Goal: Find specific page/section: Find specific page/section

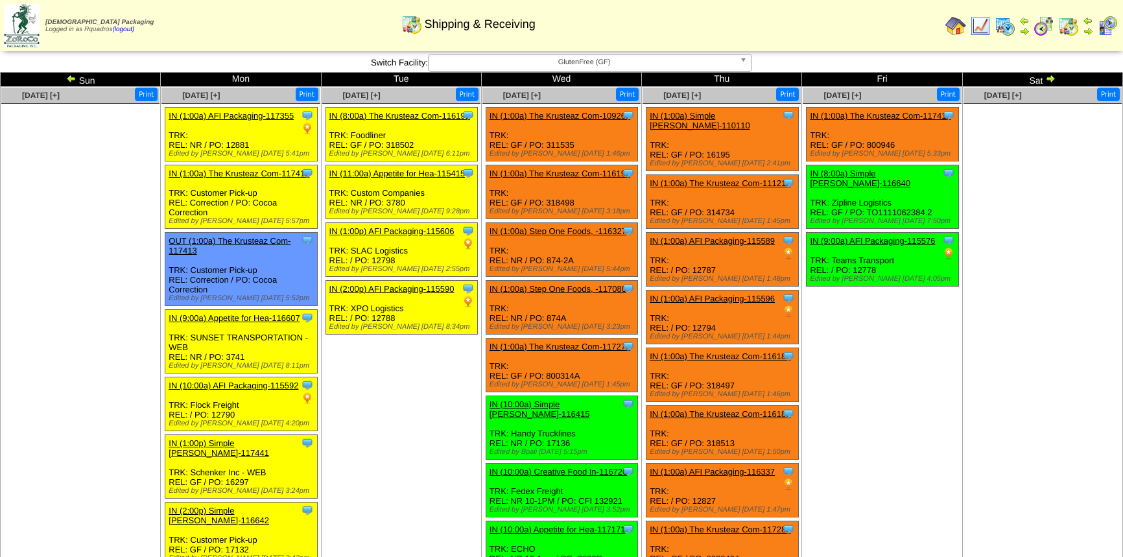
drag, startPoint x: 0, startPoint y: 0, endPoint x: 936, endPoint y: 249, distance: 968.5
click at [936, 249] on td "Oct 03 [+] Print Clone Item IN (1:00a) The Krusteaz Com-117411 The Krusteaz Com…" at bounding box center [882, 492] width 160 height 810
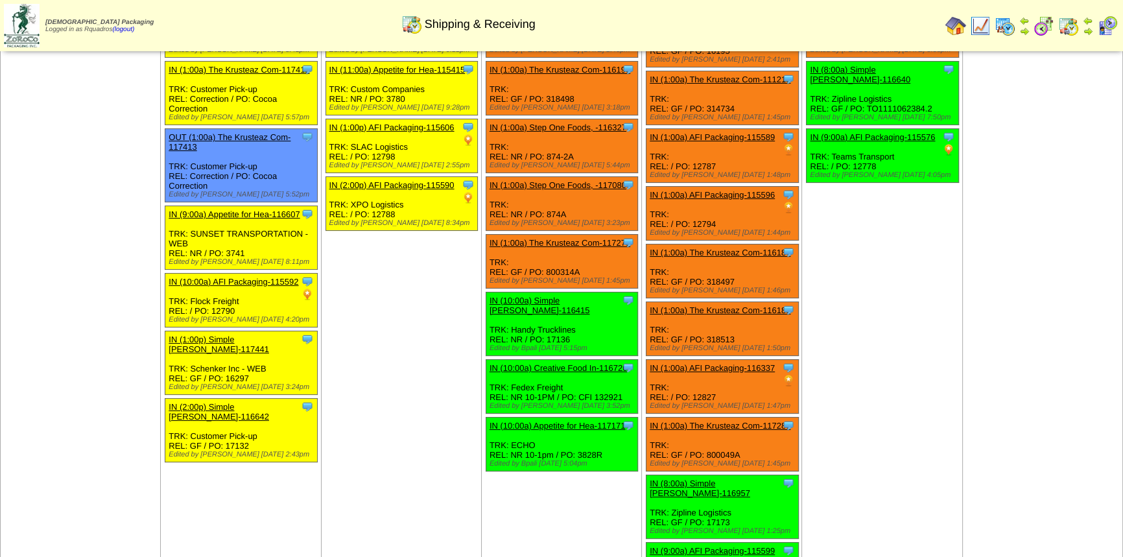
scroll to position [117, 0]
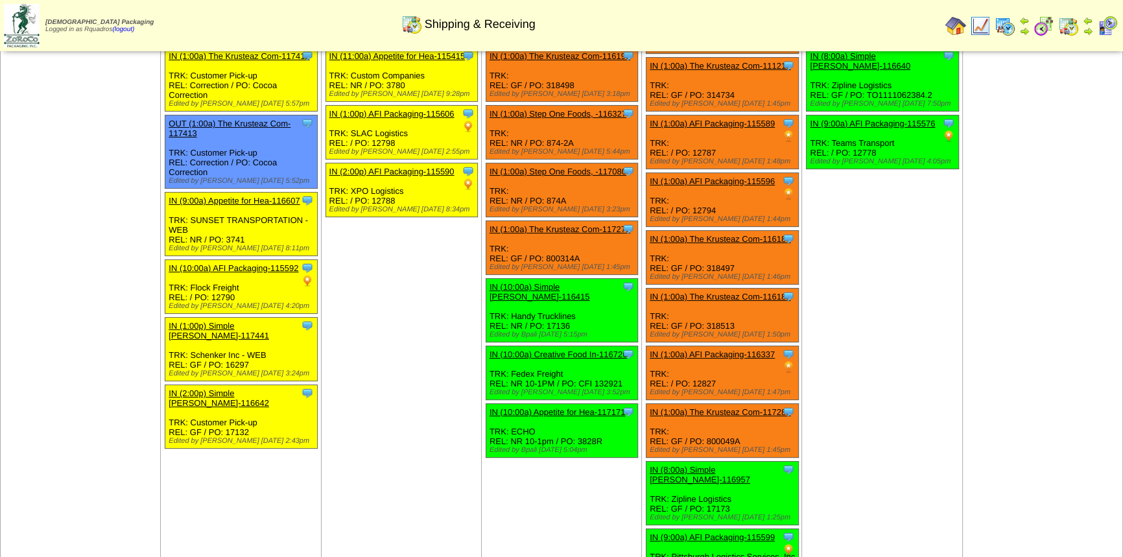
click at [437, 289] on td "Sep 30 [+] Print Clone Item IN (8:00a) The Krusteaz Com-116191 The Krusteaz Com…" at bounding box center [401, 375] width 160 height 810
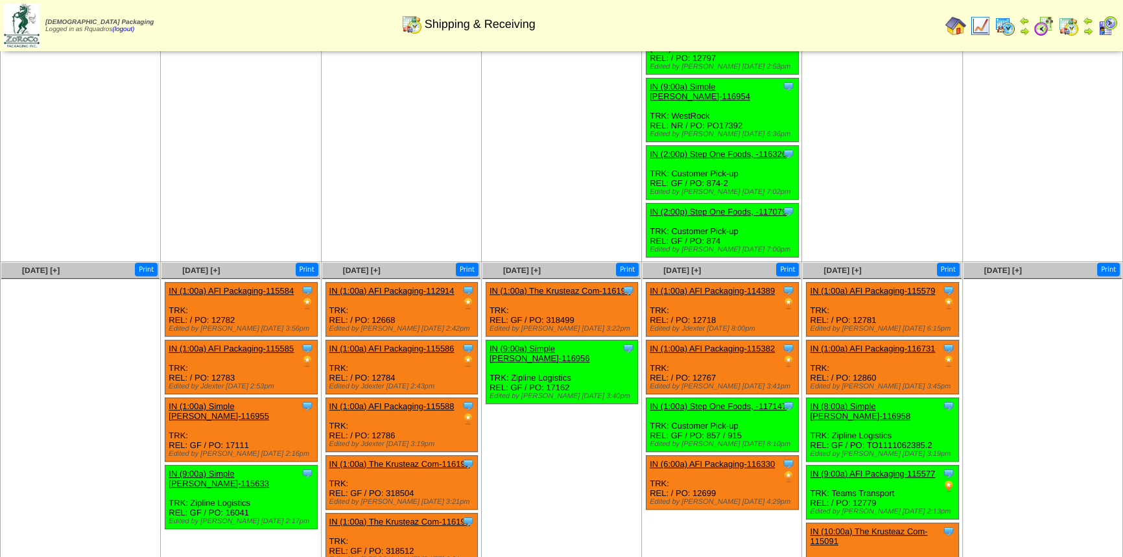
click at [399, 286] on link "IN (1:00a) AFI Packaging-112914" at bounding box center [391, 291] width 125 height 10
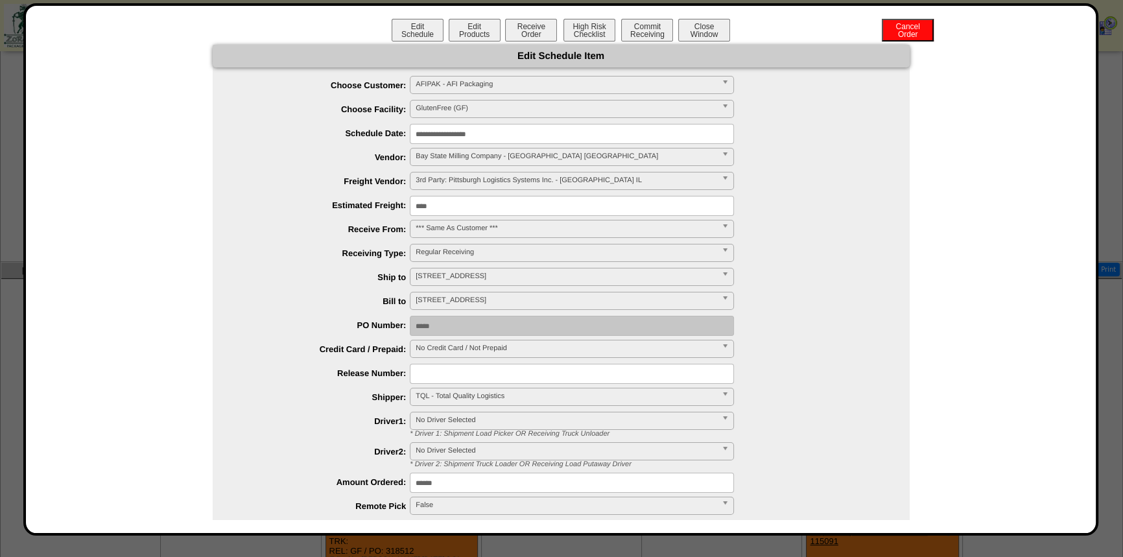
click at [454, 133] on input "**********" at bounding box center [572, 134] width 324 height 20
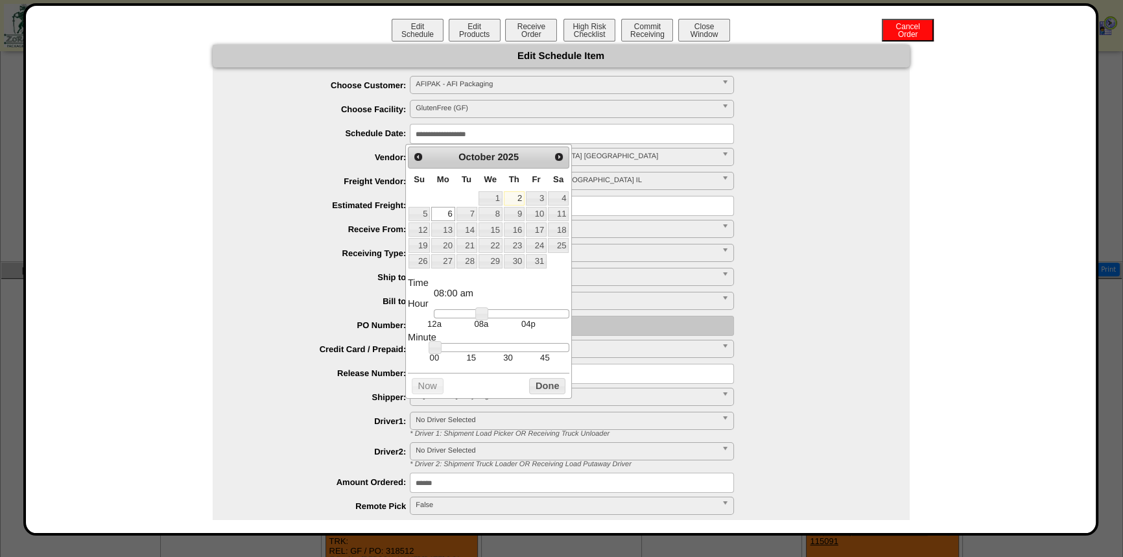
click at [752, 78] on div "**********" at bounding box center [574, 86] width 671 height 20
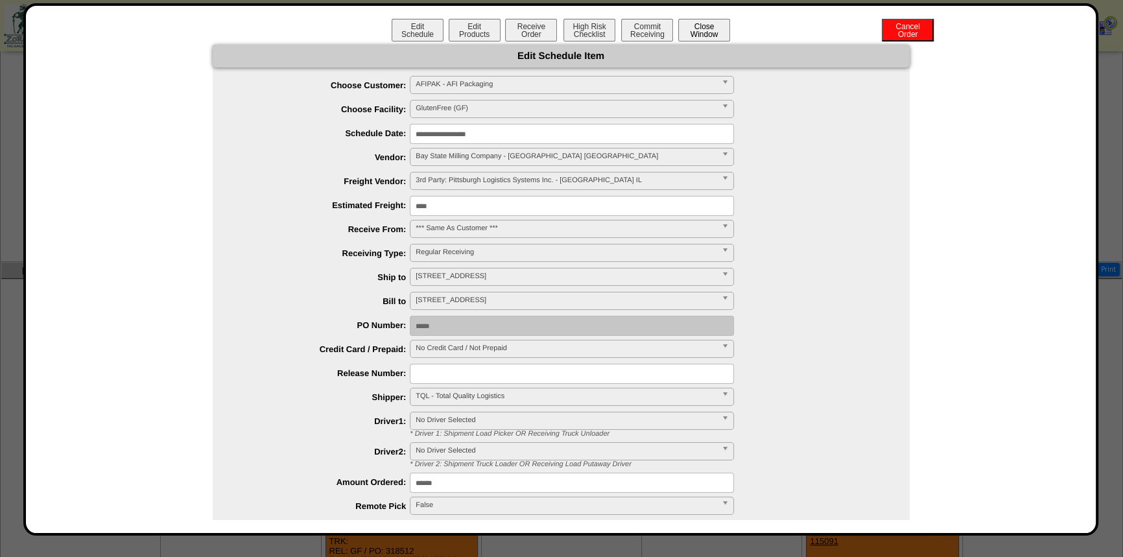
click at [713, 32] on button "Close Window" at bounding box center [704, 30] width 52 height 23
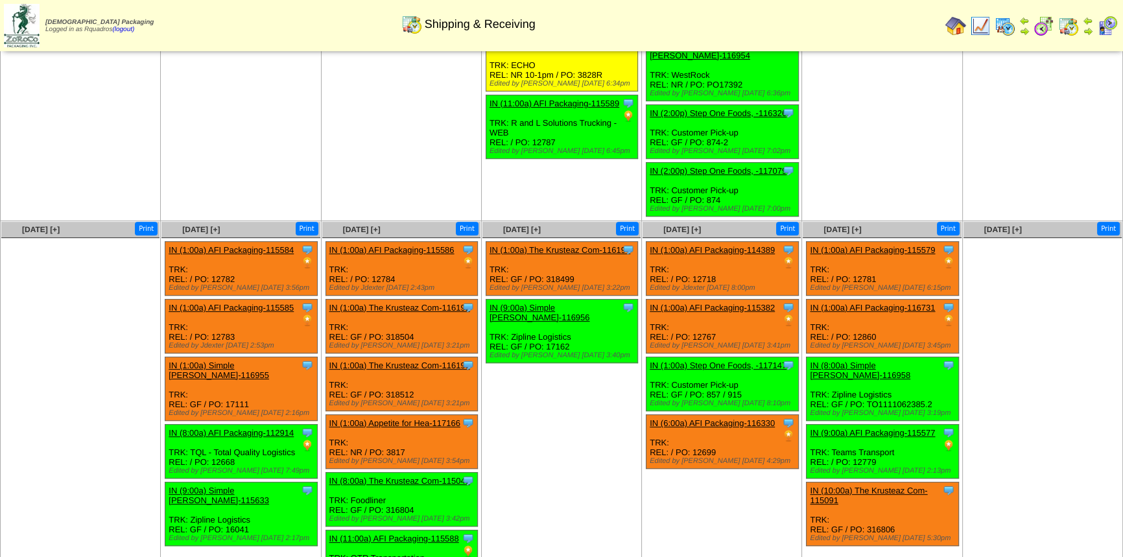
scroll to position [624, 0]
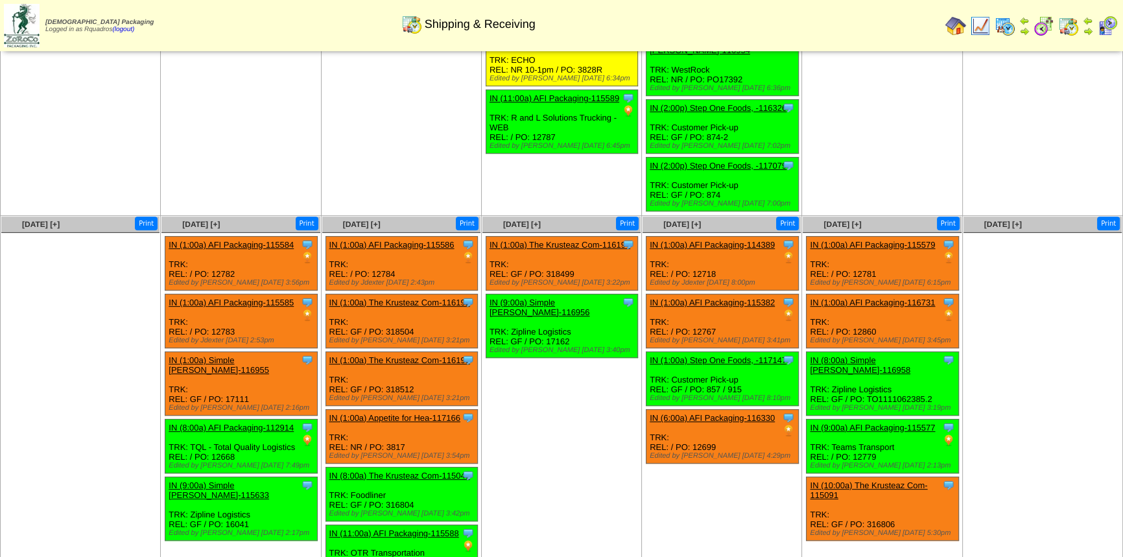
click at [547, 453] on td "Oct 08 [+] Print Clone Item IN (1:00a) The Krusteaz Com-116194 The Krusteaz Com…" at bounding box center [561, 400] width 160 height 368
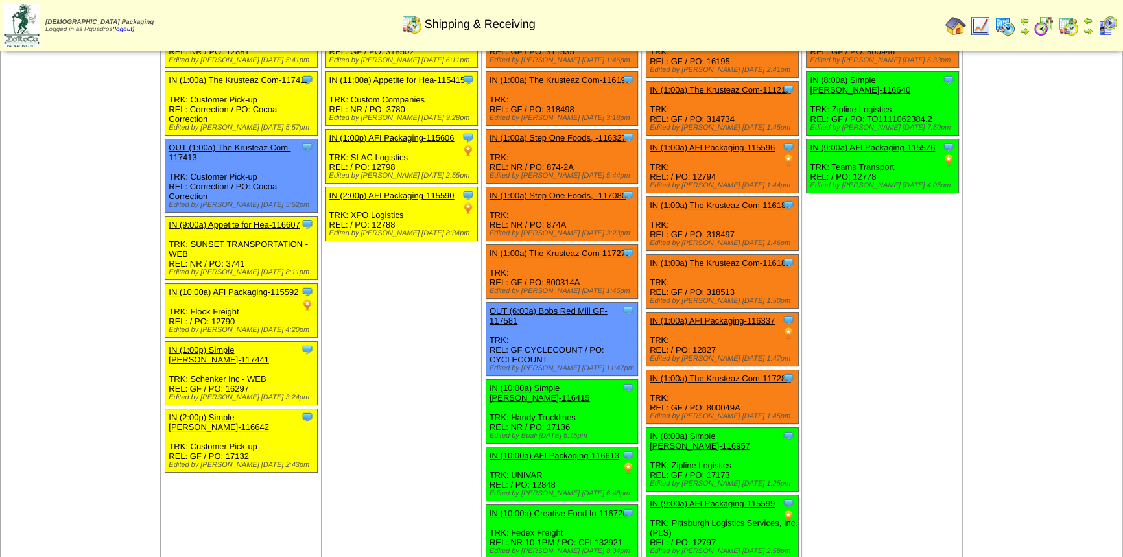
scroll to position [0, 0]
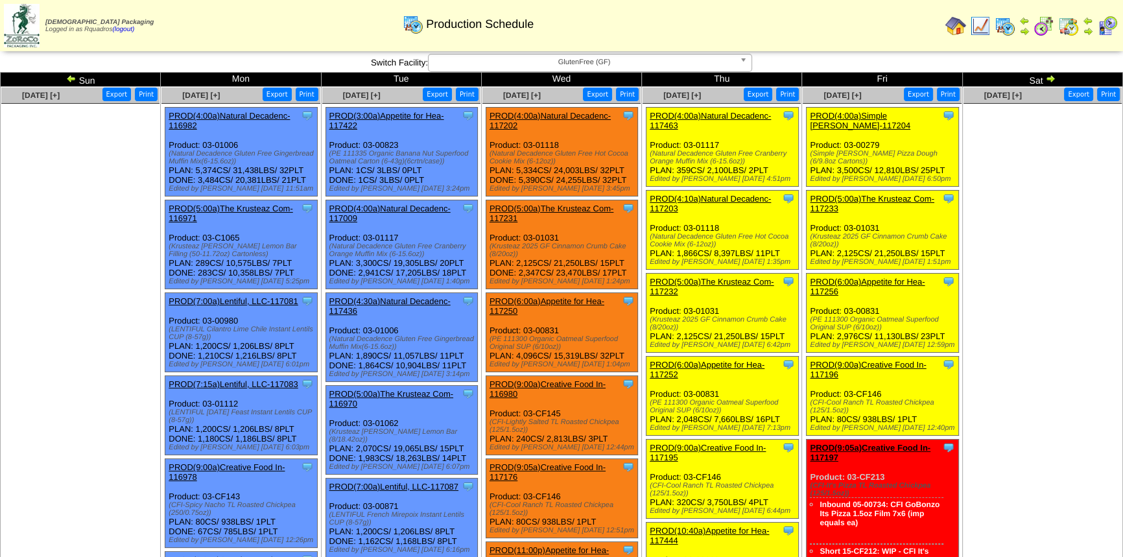
click at [68, 211] on ul at bounding box center [80, 201] width 158 height 194
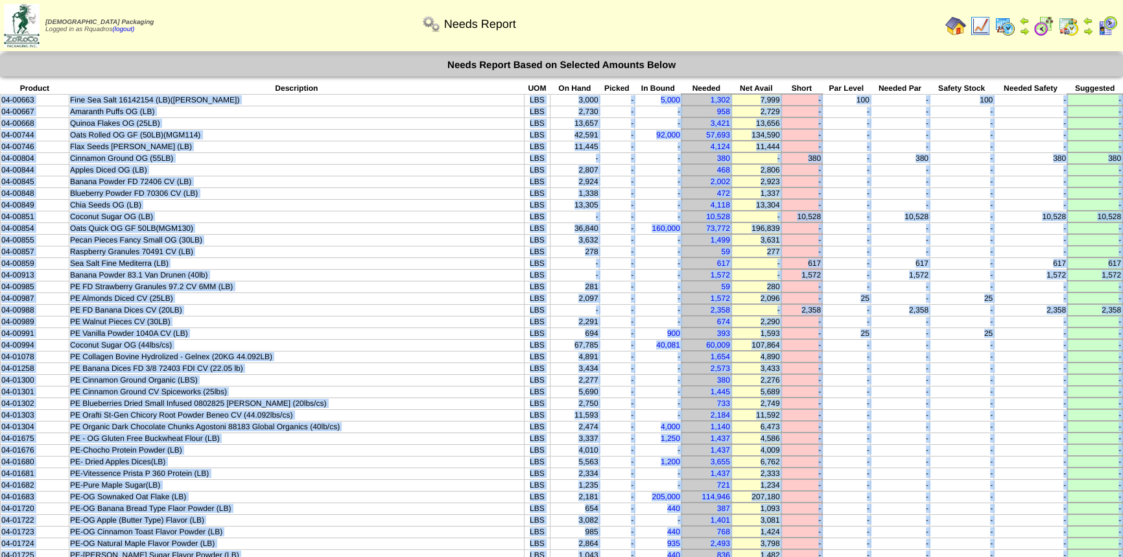
click at [982, 25] on img at bounding box center [980, 26] width 21 height 21
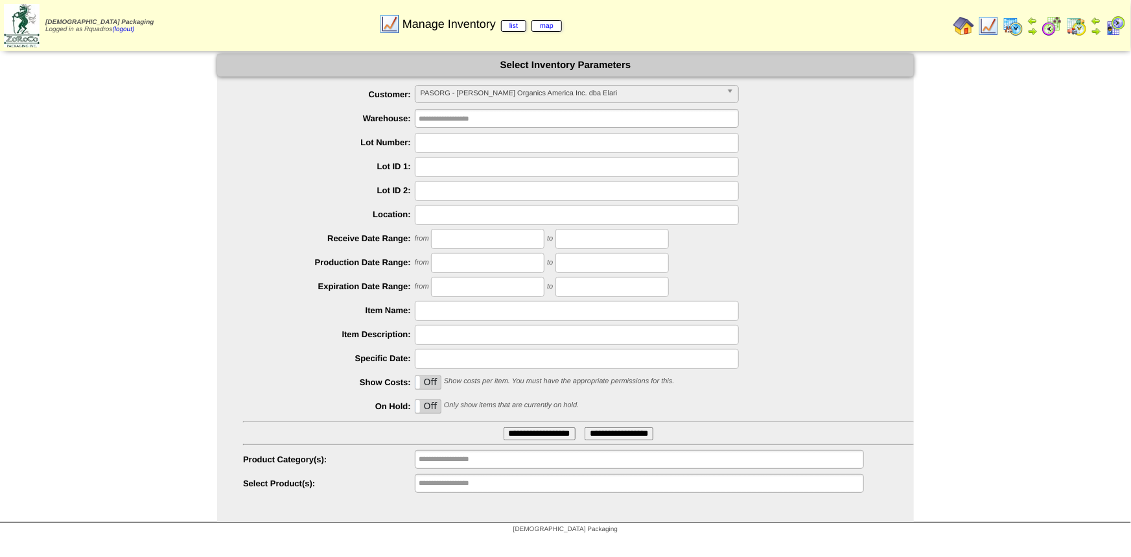
click at [481, 88] on span "PASORG - Pastore Organics America Inc. dba Elari" at bounding box center [571, 94] width 301 height 16
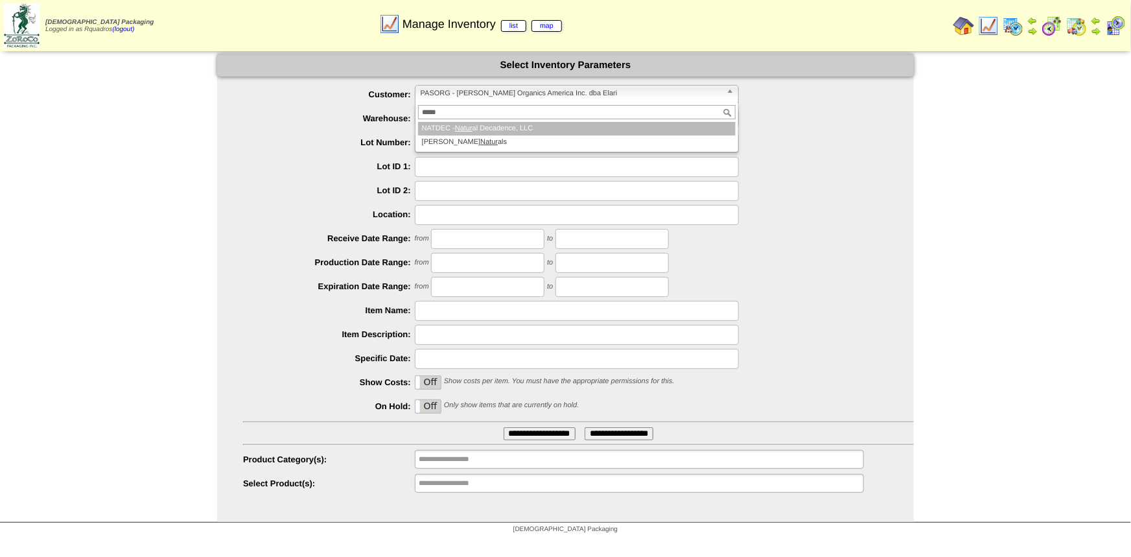
type input "*****"
click at [486, 126] on li "NATDEC - Natur al Decadence, LLC" at bounding box center [577, 129] width 318 height 14
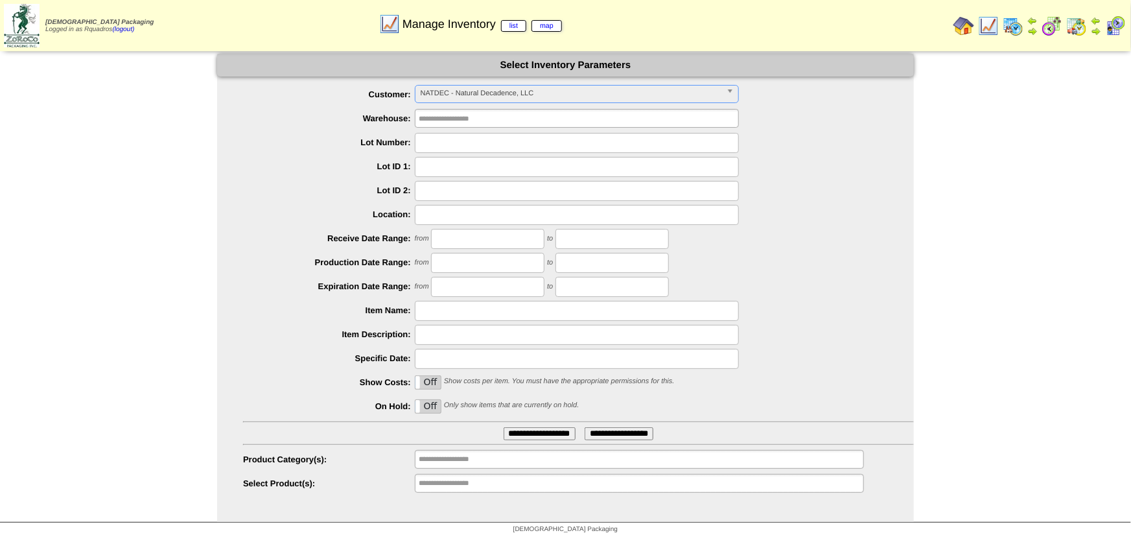
click at [435, 408] on label "Off" at bounding box center [428, 406] width 26 height 13
click at [435, 408] on label "On" at bounding box center [428, 406] width 26 height 13
click at [473, 460] on input "text" at bounding box center [460, 459] width 83 height 16
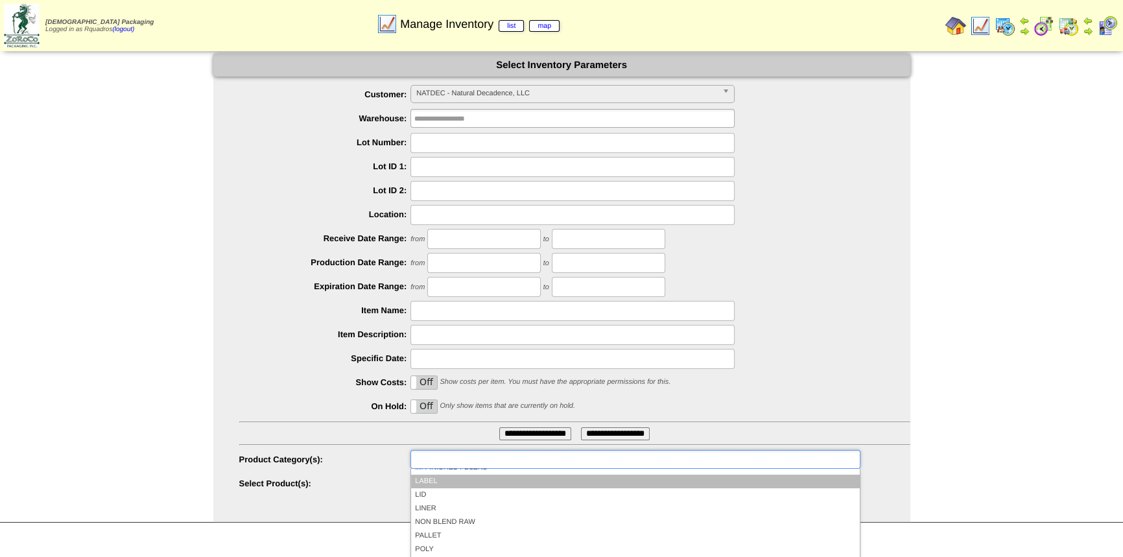
scroll to position [109, 0]
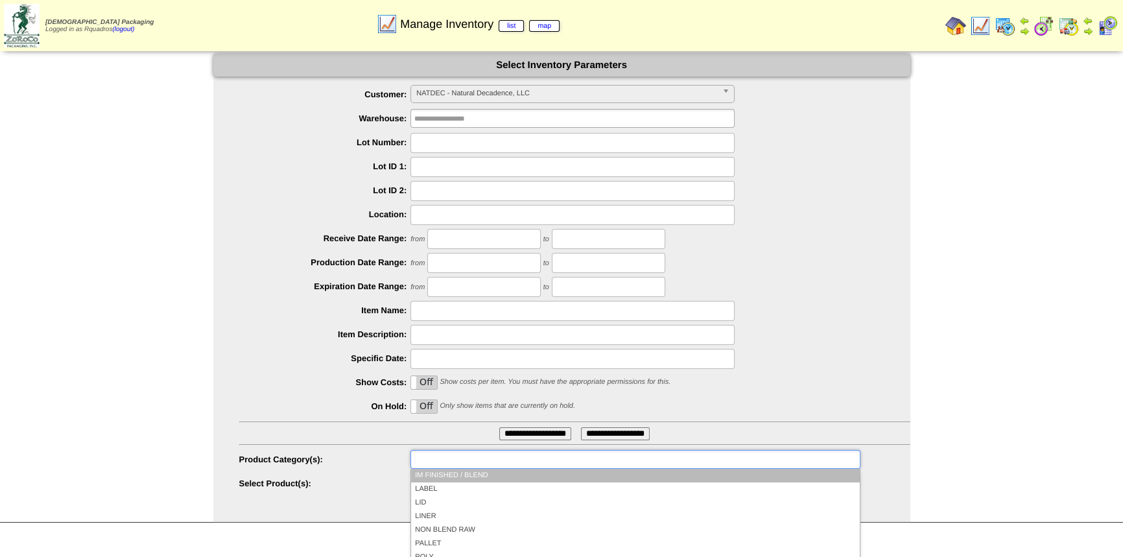
click at [456, 471] on li "IM FINISHED / BLEND" at bounding box center [635, 476] width 448 height 14
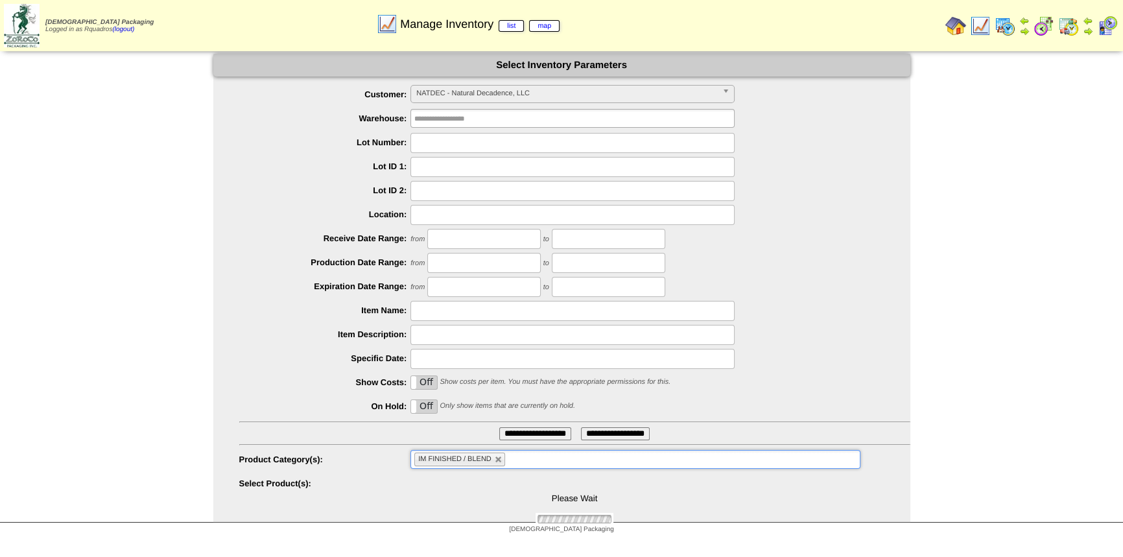
click at [506, 434] on input "**********" at bounding box center [535, 433] width 72 height 13
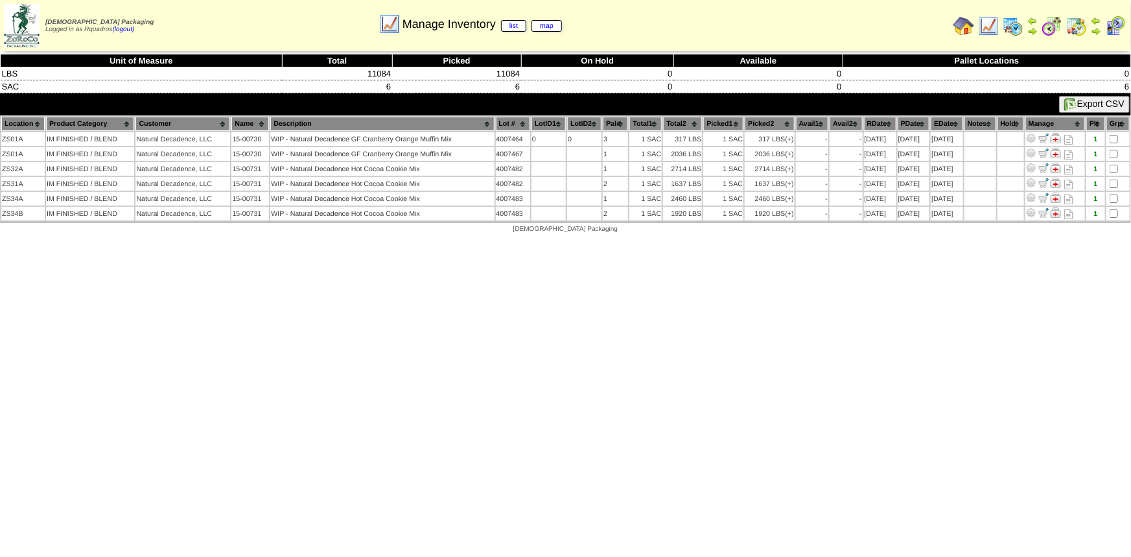
click at [962, 23] on img at bounding box center [963, 26] width 21 height 21
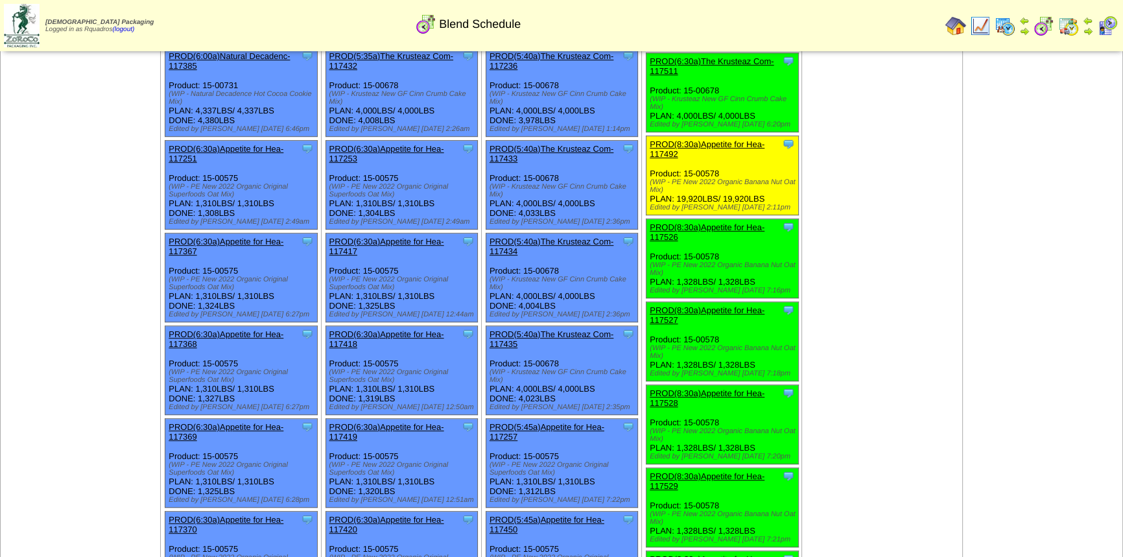
scroll to position [801, 0]
click at [944, 233] on td "Oct 03 [+] Print Clone Item PROD(2:00a)Creative Food In-117211 Creative Food In…" at bounding box center [882, 422] width 160 height 2272
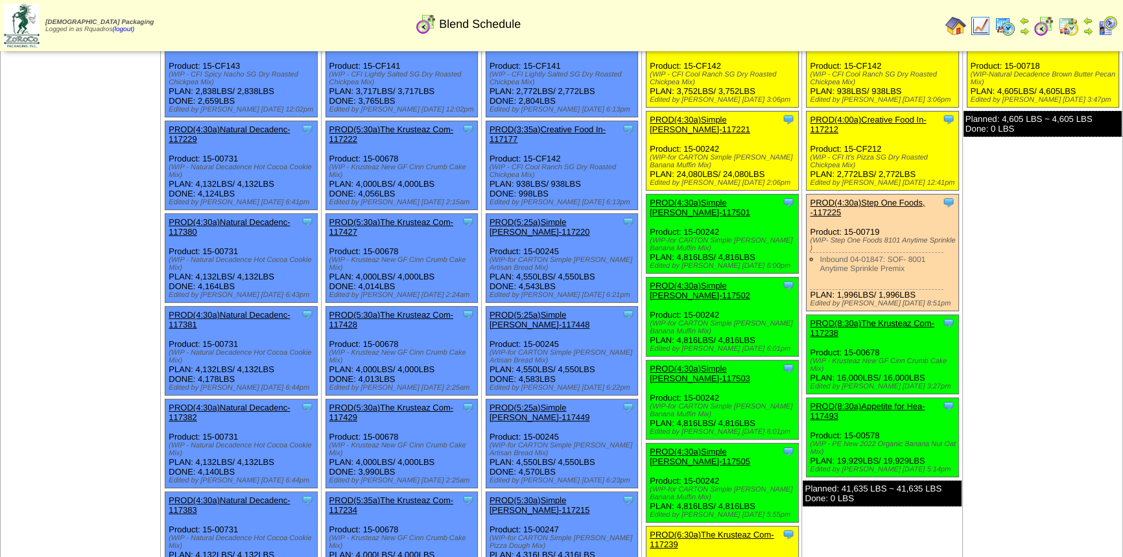
scroll to position [0, 0]
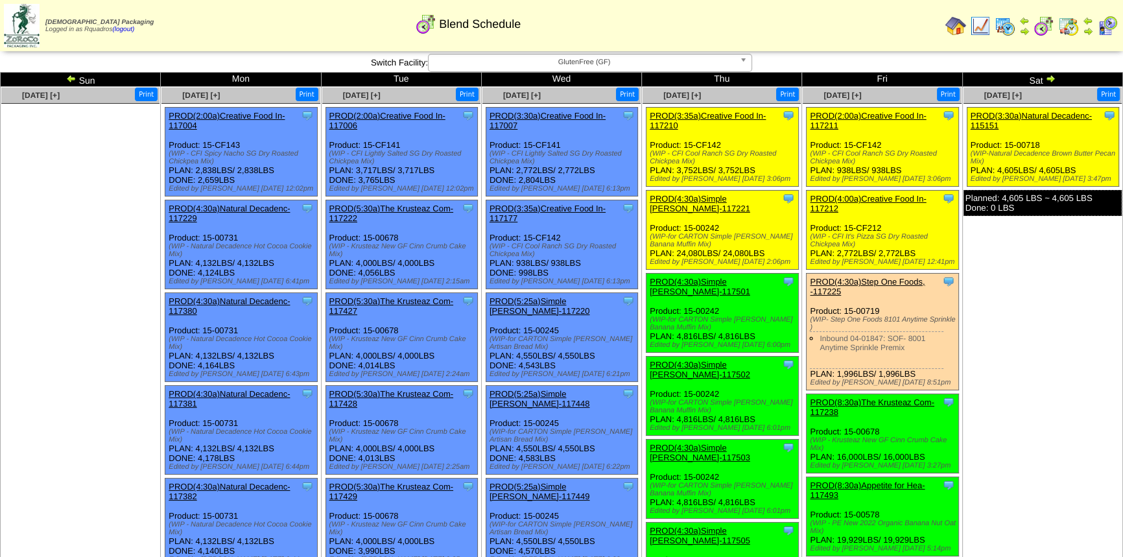
click at [71, 77] on img at bounding box center [71, 78] width 10 height 10
click at [119, 155] on ul at bounding box center [80, 201] width 158 height 194
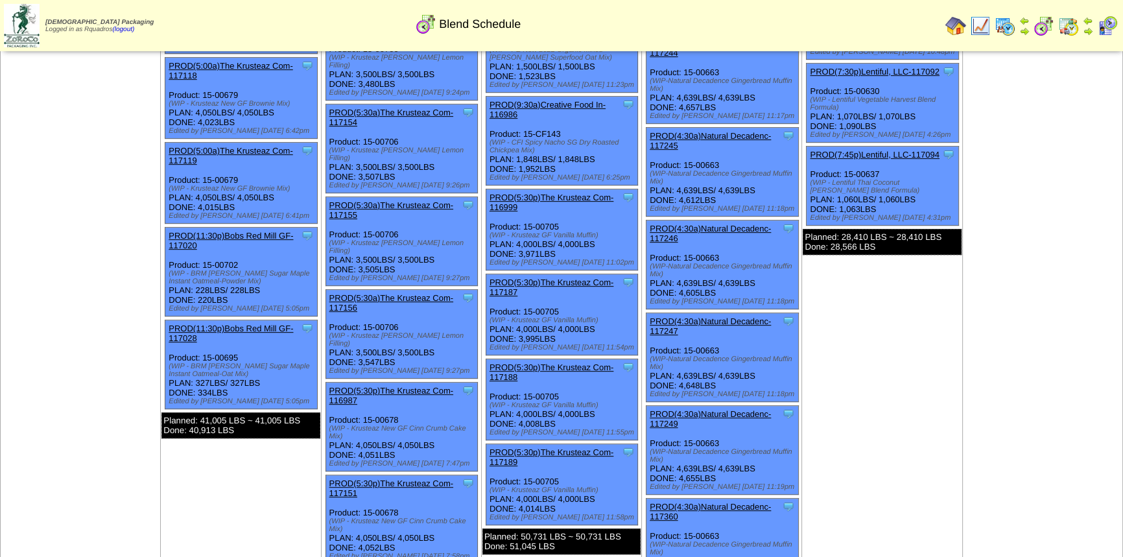
scroll to position [815, 0]
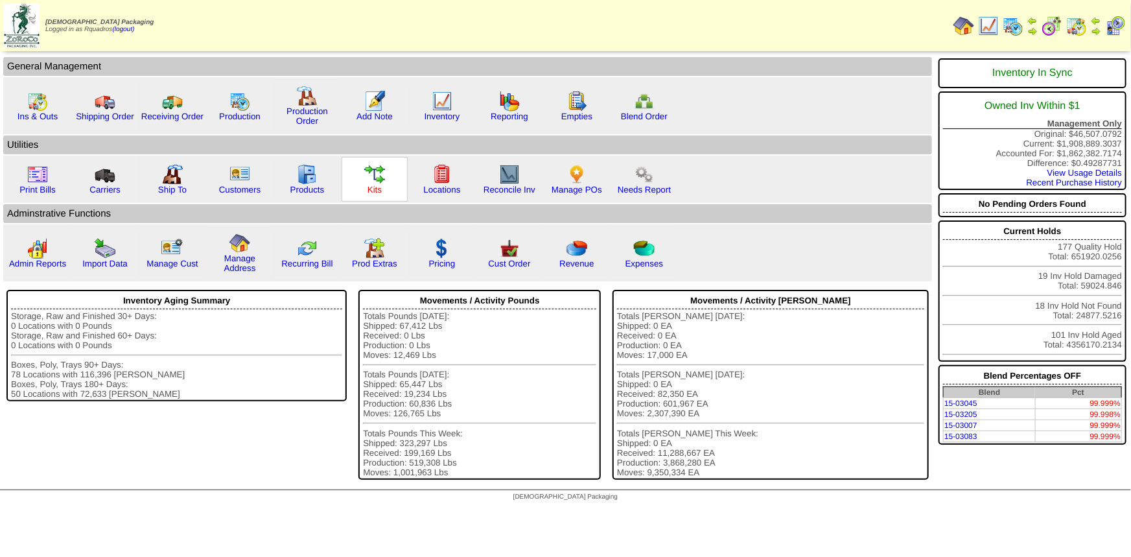
click at [372, 188] on link "Kits" at bounding box center [375, 190] width 14 height 10
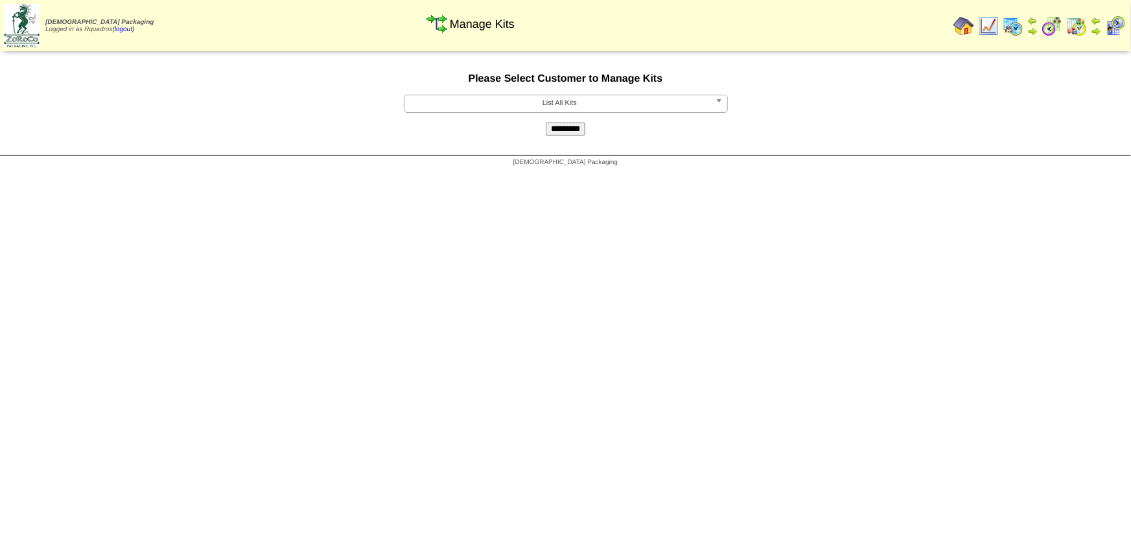
click at [565, 98] on span "List All Kits" at bounding box center [560, 103] width 301 height 16
type input "**"
click at [557, 136] on li "RO LGRE - RollinGreens LLC" at bounding box center [566, 139] width 318 height 14
click at [555, 130] on input "*********" at bounding box center [566, 129] width 40 height 13
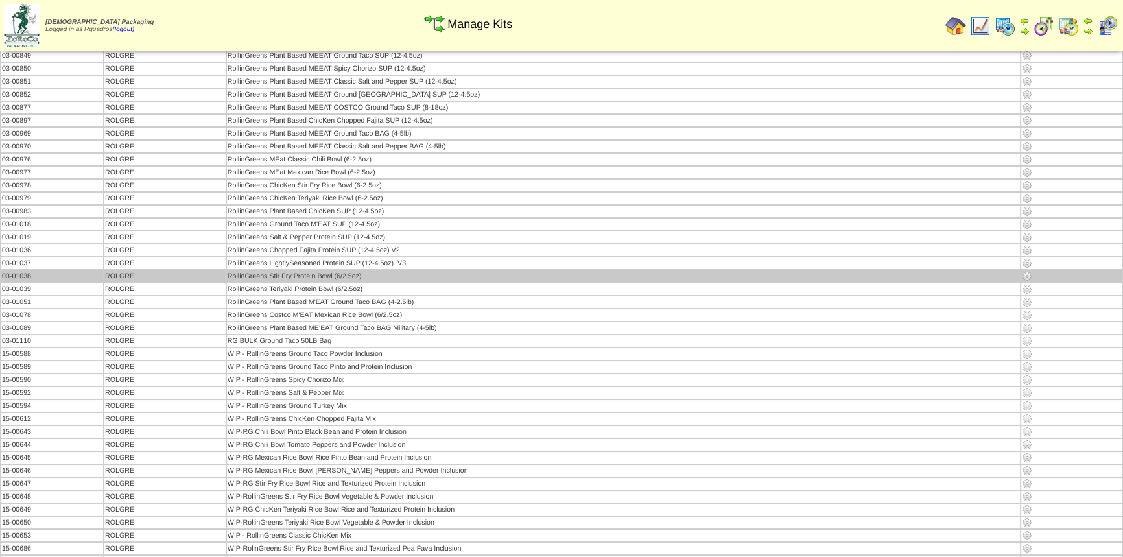
scroll to position [58, 0]
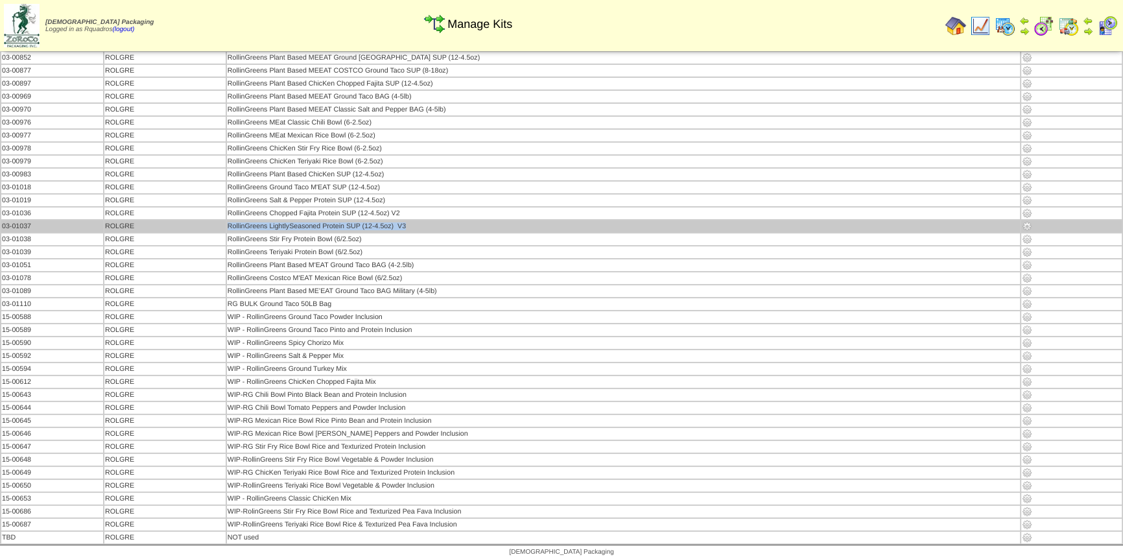
drag, startPoint x: 422, startPoint y: 224, endPoint x: 239, endPoint y: 223, distance: 183.4
click at [239, 223] on td "RollinGreens LightlySeasoned Protein SUP (12-4.5oz) V3" at bounding box center [623, 226] width 793 height 12
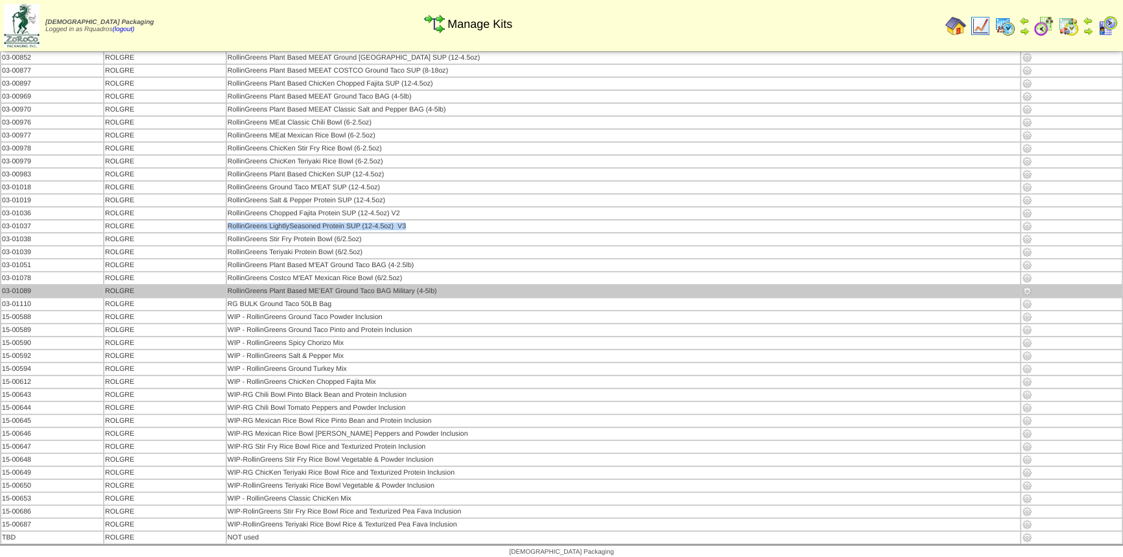
copy td "RollinGreens LightlySeasoned Protein SUP (12-4.5oz) V3"
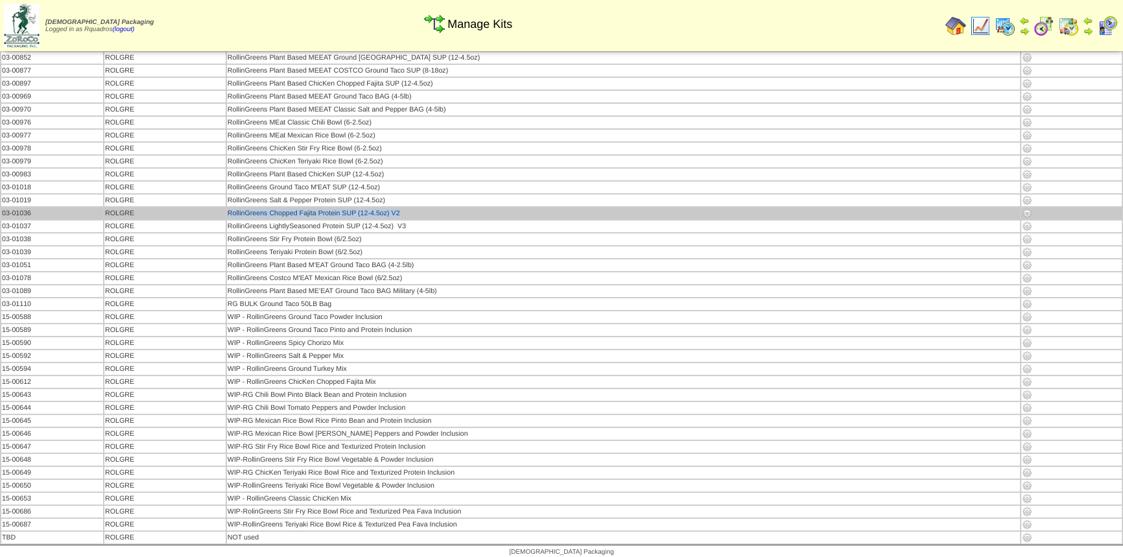
drag, startPoint x: 418, startPoint y: 210, endPoint x: 239, endPoint y: 207, distance: 179.6
click at [239, 207] on td "RollinGreens Chopped Fajita Protein SUP (12-4.5oz) V2" at bounding box center [623, 213] width 793 height 12
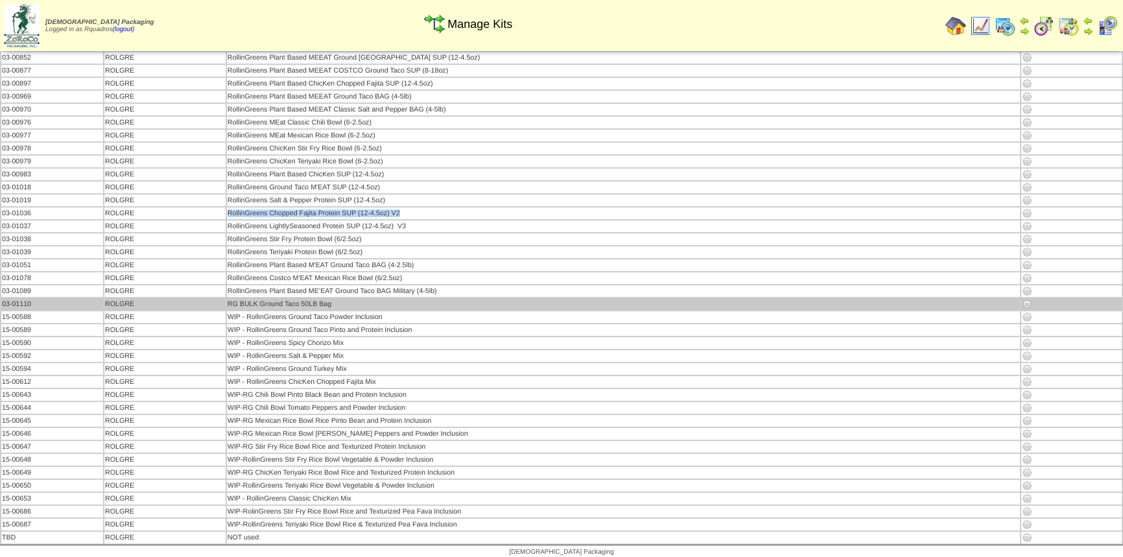
copy td "RollinGreens Chopped Fajita Protein SUP (12-4.5oz) V2"
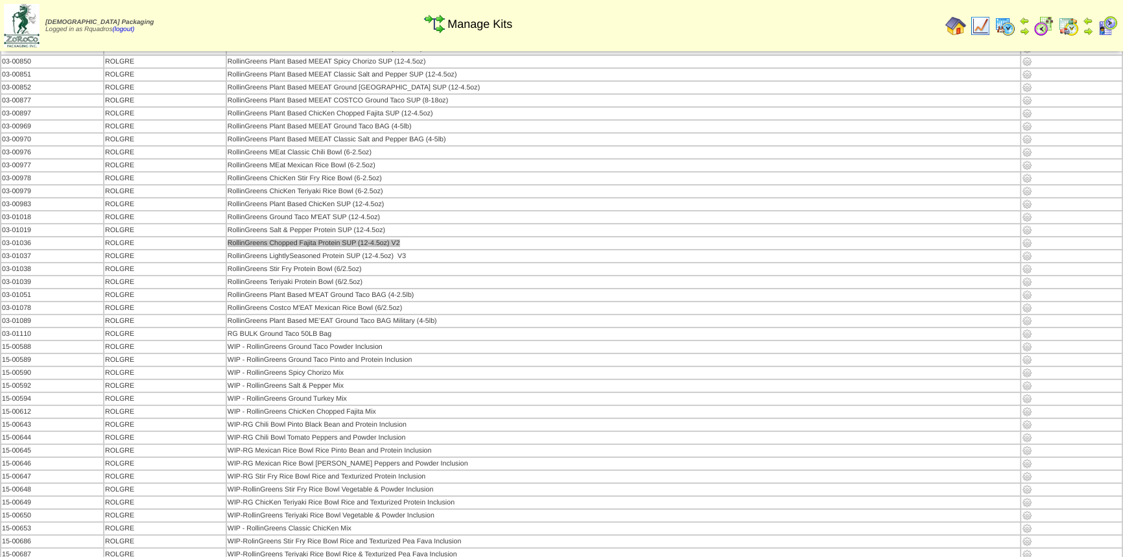
scroll to position [0, 0]
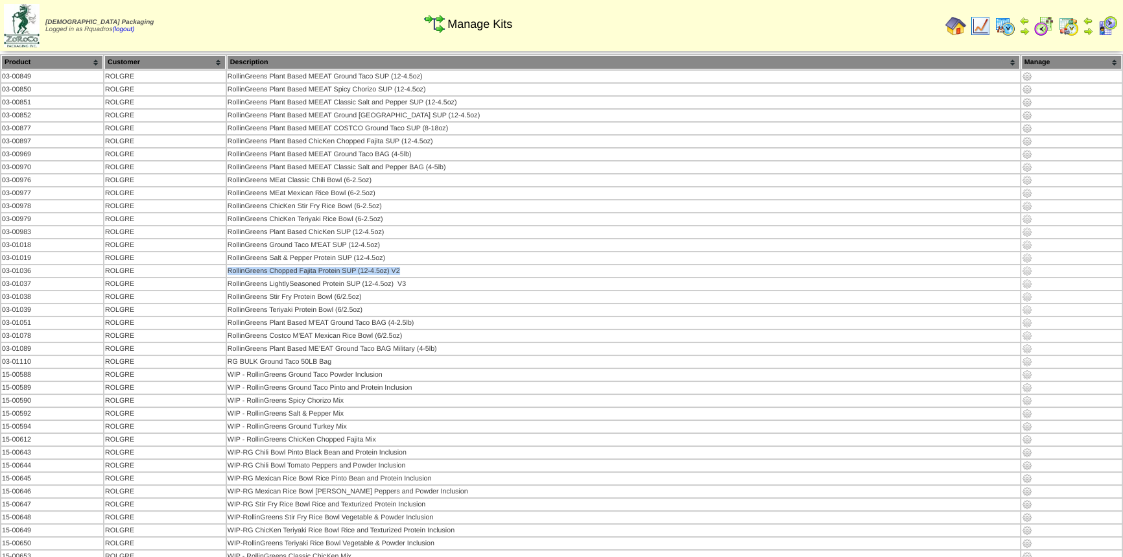
click at [953, 23] on img at bounding box center [955, 26] width 21 height 21
